Goal: Transaction & Acquisition: Download file/media

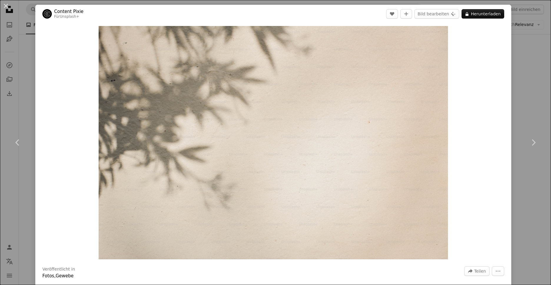
scroll to position [512, 0]
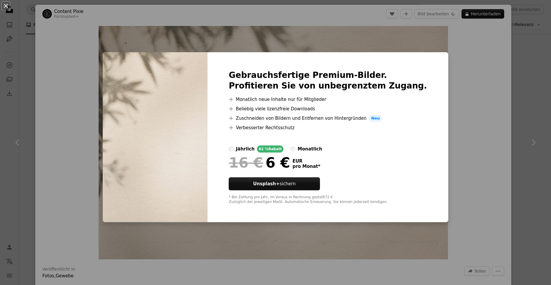
click at [166, 13] on div "An X shape Gebrauchsfertige Premium-Bilder. Profitieren Sie von unbegrenztem Zu…" at bounding box center [275, 142] width 551 height 285
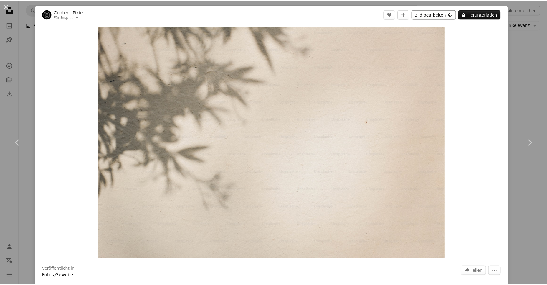
scroll to position [512, 0]
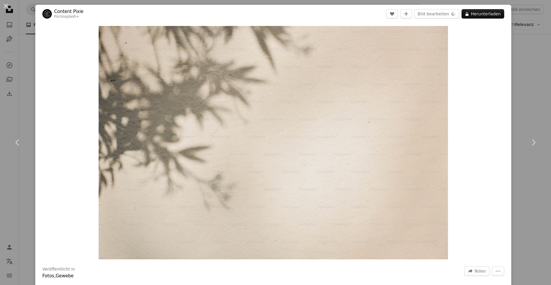
click at [31, 54] on div "An X shape Chevron left Chevron right Content Pixie Für Unsplash+ A heart A plu…" at bounding box center [275, 142] width 551 height 285
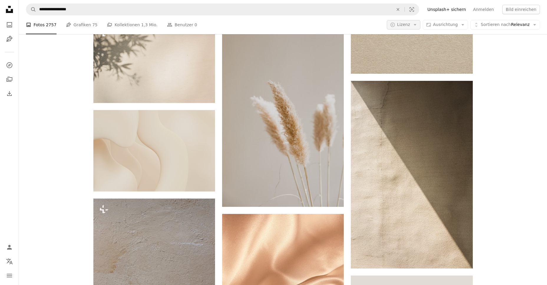
click at [418, 24] on icon "Arrow down" at bounding box center [414, 24] width 5 height 5
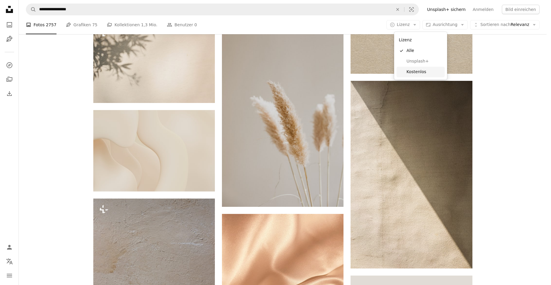
click at [414, 72] on span "Kostenlos" at bounding box center [425, 72] width 36 height 6
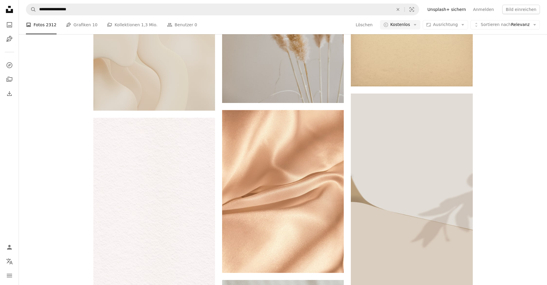
scroll to position [213, 0]
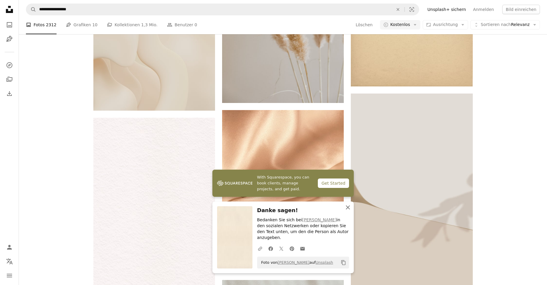
click at [349, 209] on icon "button" at bounding box center [348, 207] width 4 height 4
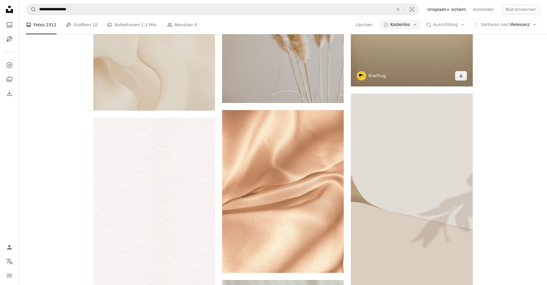
scroll to position [384, 0]
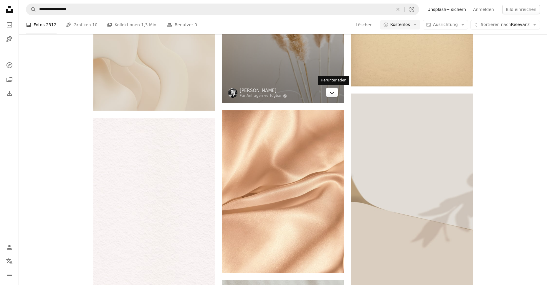
click at [331, 95] on icon "Arrow pointing down" at bounding box center [332, 91] width 5 height 7
